Goal: Information Seeking & Learning: Find specific fact

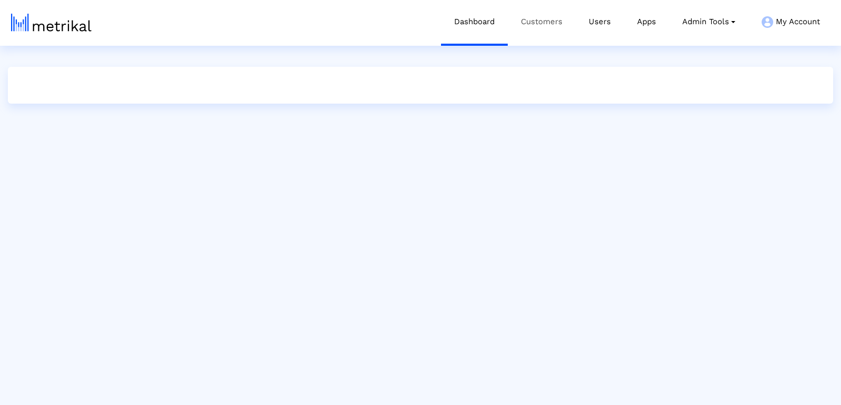
click at [531, 25] on link "Customers" at bounding box center [542, 22] width 68 height 44
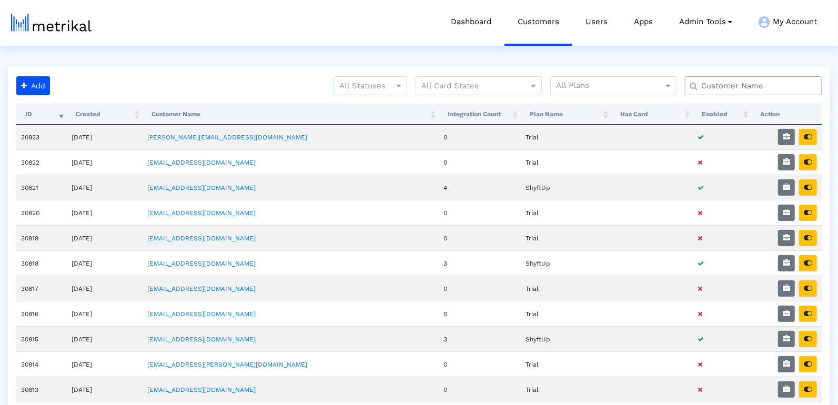
click at [727, 83] on input "text" at bounding box center [756, 85] width 124 height 11
type input "m"
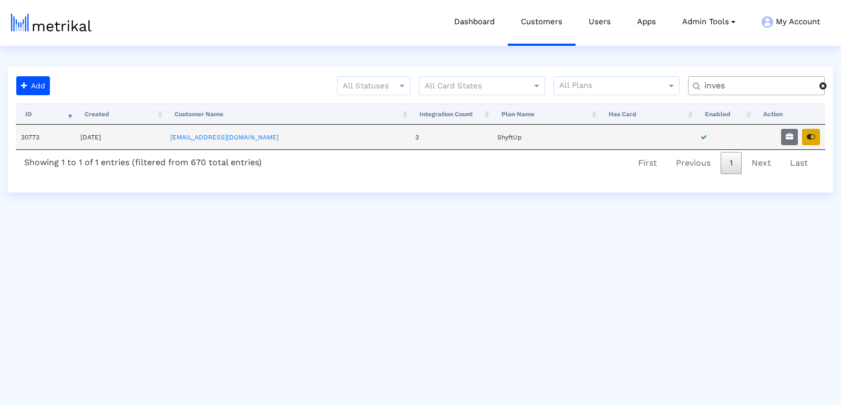
type input "inves"
click at [814, 134] on icon "button" at bounding box center [811, 136] width 8 height 7
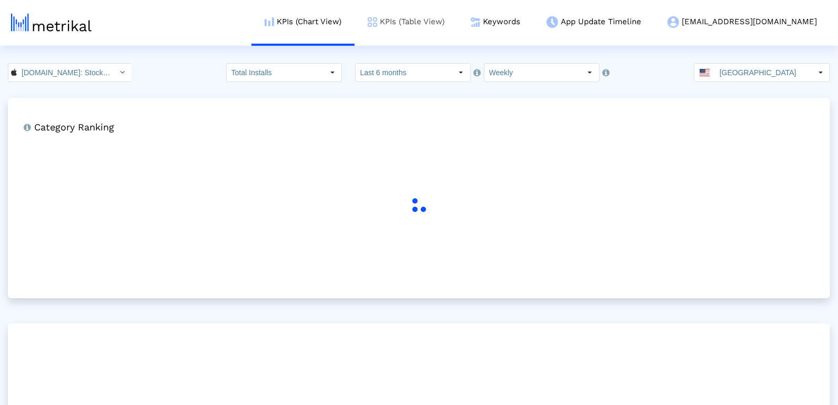
click at [458, 23] on link "KPIs (Table View)" at bounding box center [405, 22] width 103 height 44
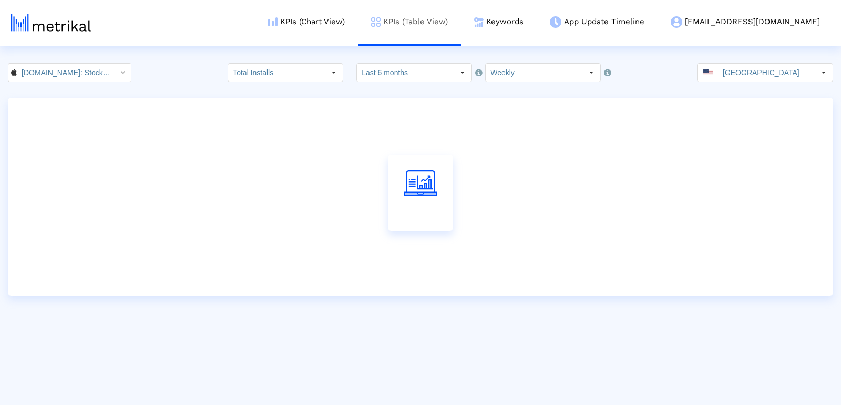
click at [461, 23] on link "KPIs (Table View)" at bounding box center [409, 22] width 103 height 44
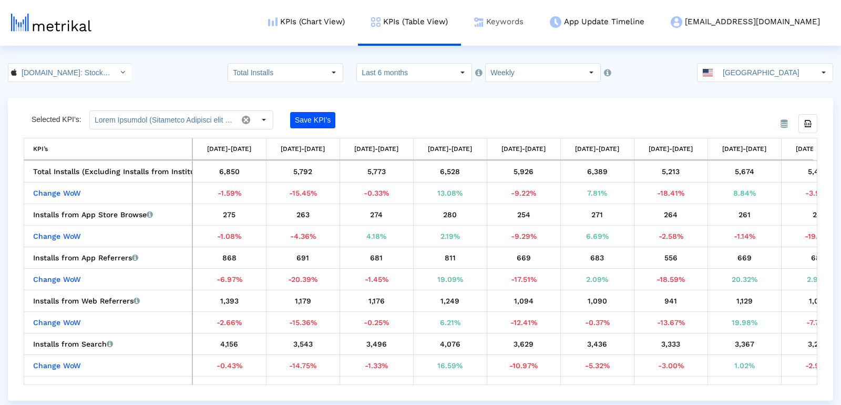
click at [537, 30] on link "Keywords" at bounding box center [499, 22] width 76 height 44
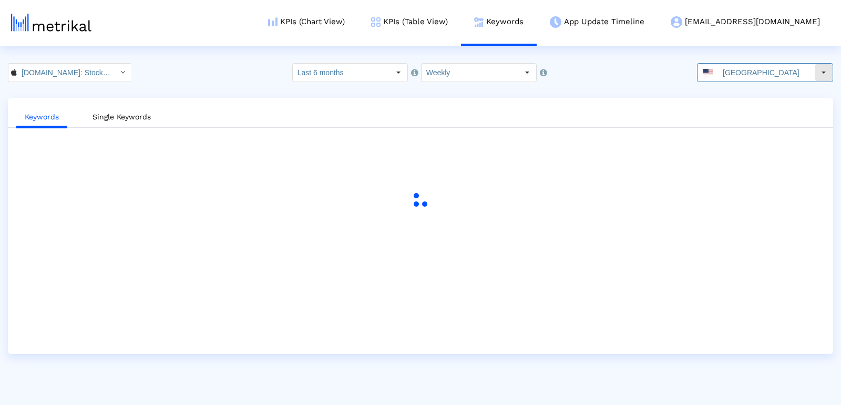
click at [784, 71] on input "[GEOGRAPHIC_DATA]" at bounding box center [766, 73] width 97 height 18
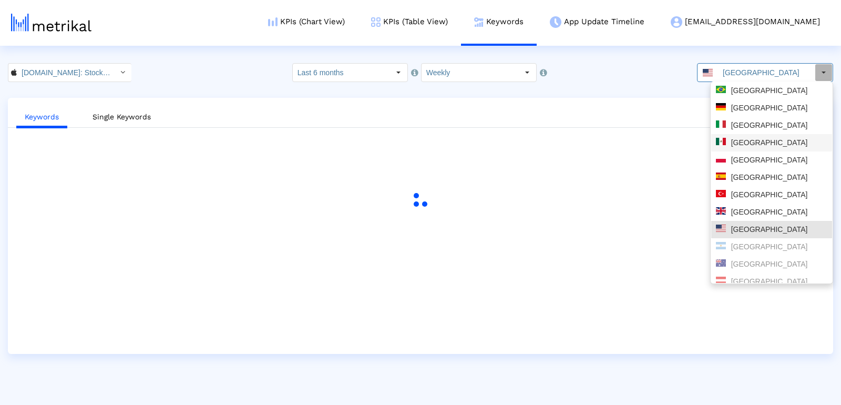
click at [744, 141] on div "[GEOGRAPHIC_DATA]" at bounding box center [771, 143] width 111 height 10
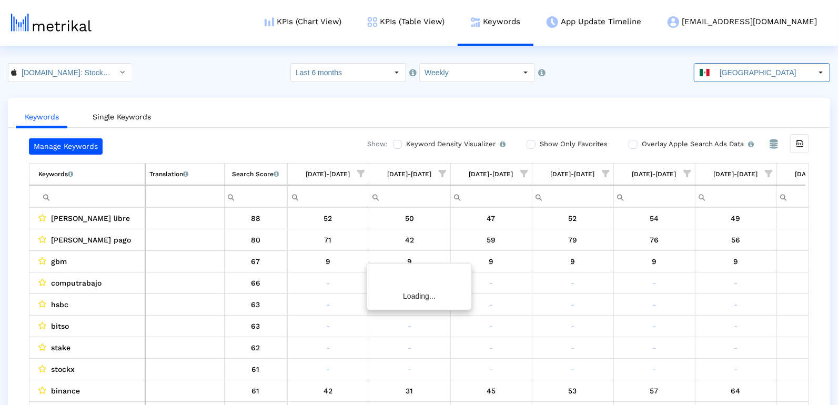
scroll to position [0, 1519]
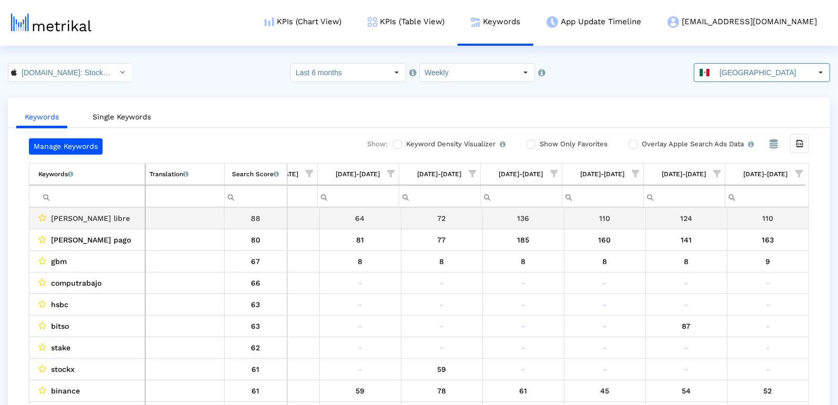
click at [84, 199] on input "Filter cell" at bounding box center [91, 196] width 106 height 17
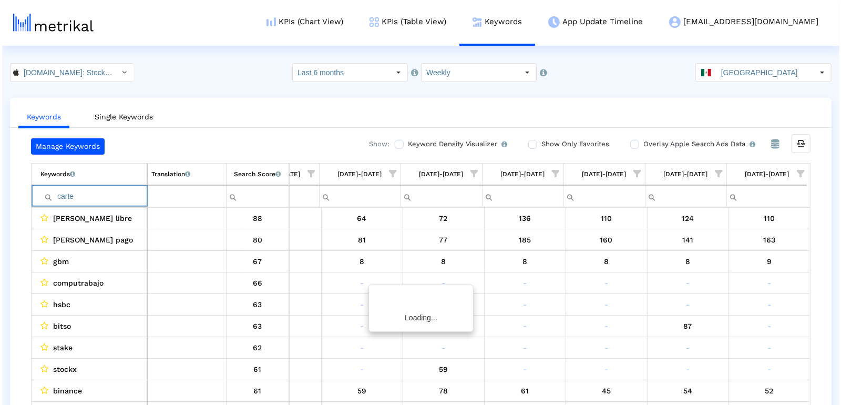
scroll to position [0, 1516]
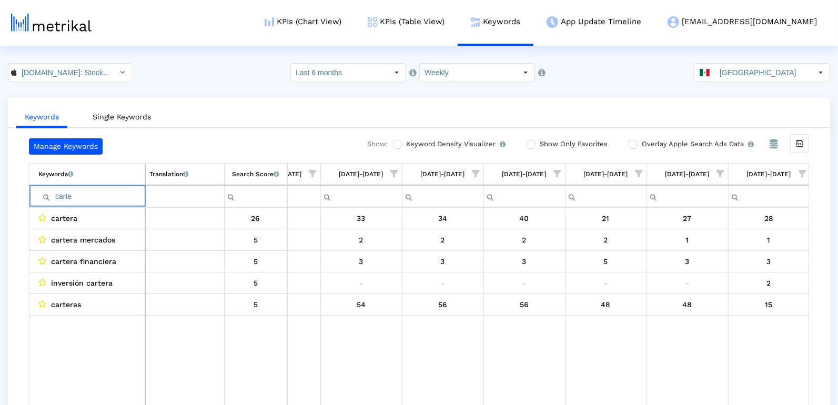
click at [77, 196] on input "carte" at bounding box center [91, 196] width 106 height 17
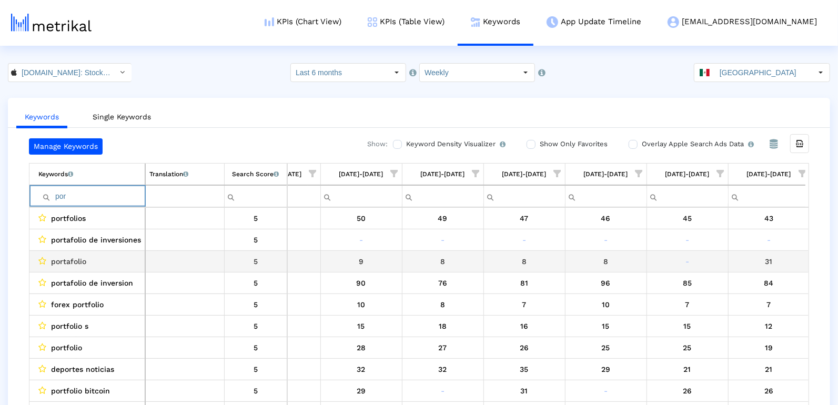
type input "por"
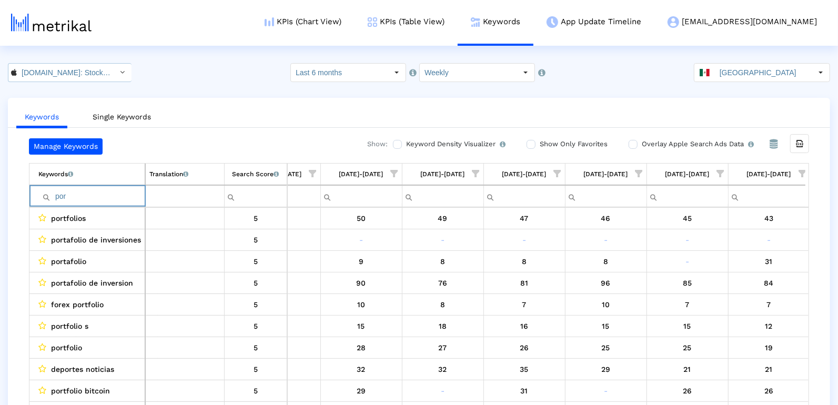
click at [66, 75] on input "[DOMAIN_NAME]: Stock Market < 909998122 >" at bounding box center [64, 73] width 95 height 18
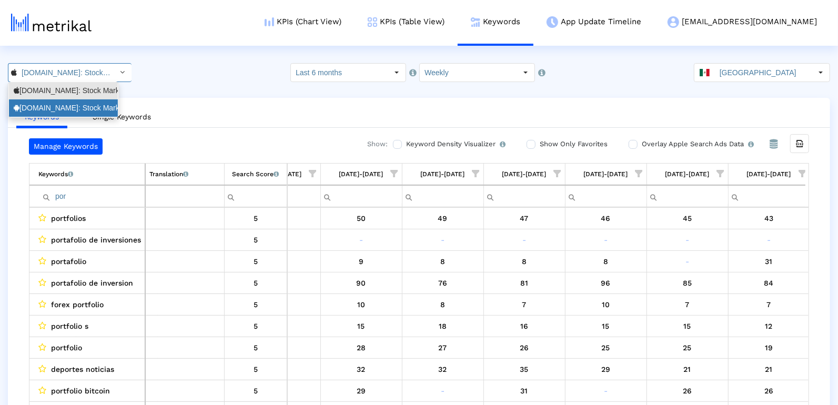
click at [68, 106] on div "[DOMAIN_NAME]: Stock Market <com.fusionmedia.investing>" at bounding box center [63, 108] width 99 height 10
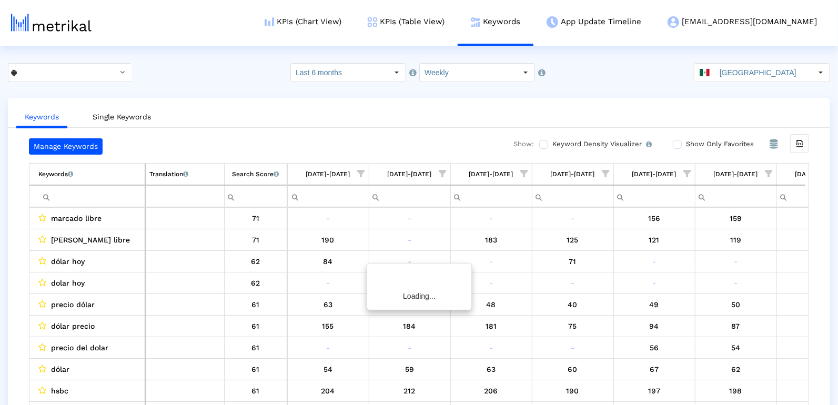
scroll to position [0, 1519]
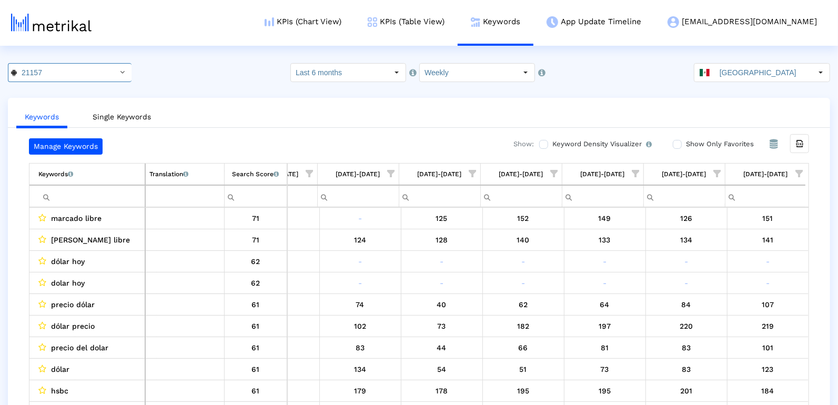
click at [98, 196] on input "Filter cell" at bounding box center [91, 196] width 106 height 17
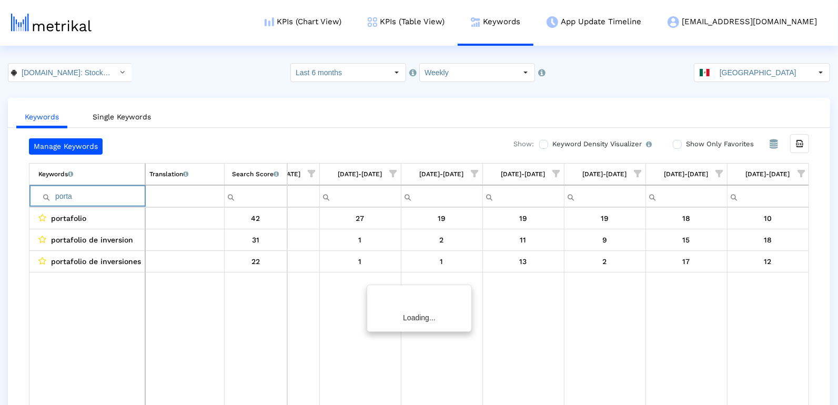
scroll to position [0, 1516]
type input "porta"
